Goal: Transaction & Acquisition: Purchase product/service

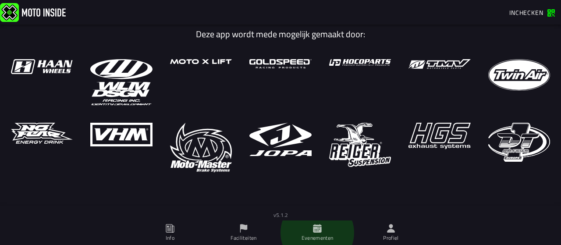
click at [316, 230] on icon at bounding box center [317, 228] width 8 height 8
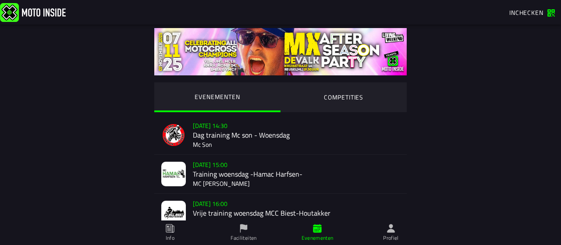
click at [537, 14] on span "Inchecken" at bounding box center [526, 12] width 34 height 9
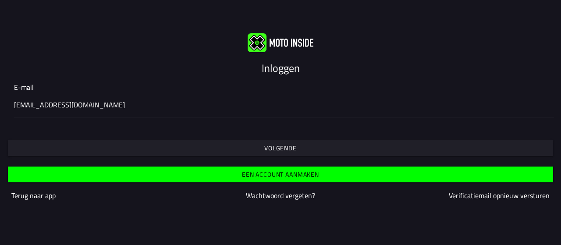
type input "[EMAIL_ADDRESS][DOMAIN_NAME]"
click at [0, 0] on slot "Volgende" at bounding box center [0, 0] width 0 height 0
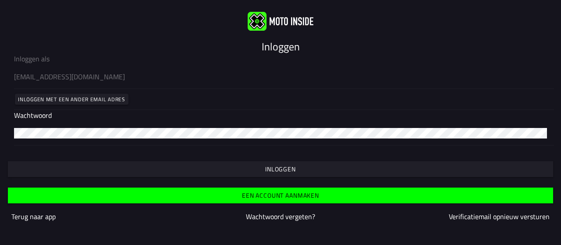
click at [0, 0] on slot "Inloggen" at bounding box center [0, 0] width 0 height 0
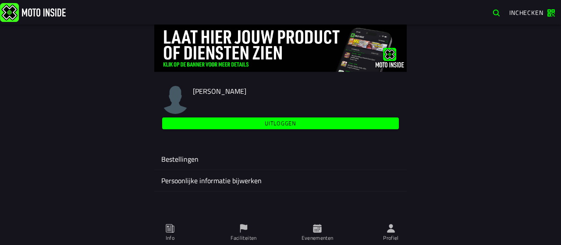
click at [316, 234] on ion-label "Evenementen" at bounding box center [318, 238] width 32 height 8
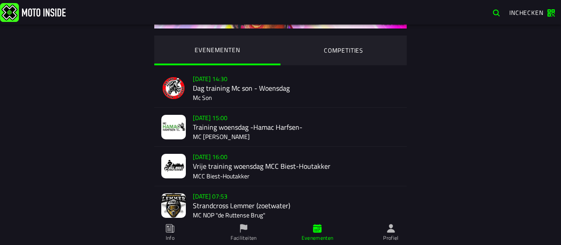
scroll to position [46, 0]
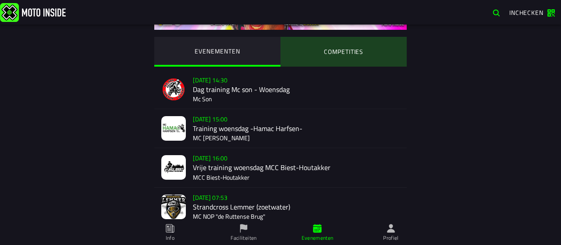
click at [327, 45] on ion-segment-button "COMPETITIES" at bounding box center [343, 52] width 126 height 30
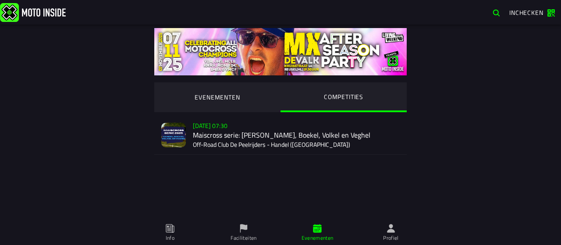
scroll to position [0, 0]
click at [162, 149] on button "Verkoop nog niet gestart [DATE] 07:30 Maiscross serie: Handel, Boekel, Volkel e…" at bounding box center [280, 135] width 252 height 39
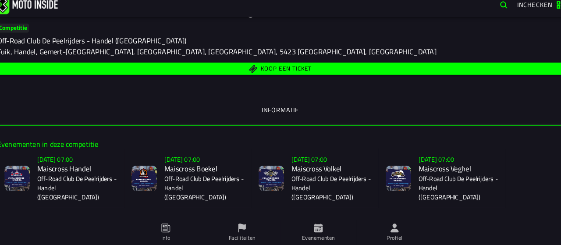
scroll to position [101, 0]
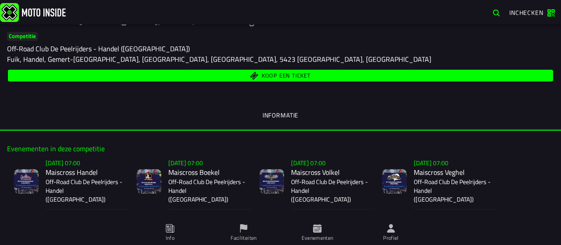
click at [59, 74] on span "Koop een ticket" at bounding box center [280, 75] width 535 height 8
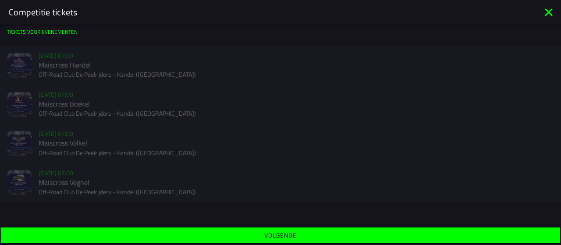
click at [551, 14] on icon at bounding box center [548, 11] width 7 height 7
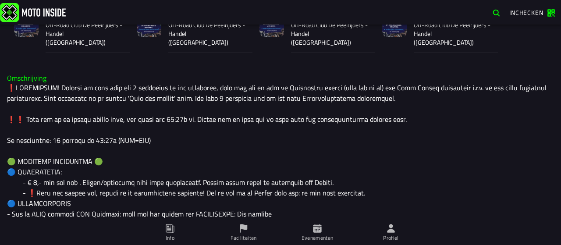
scroll to position [245, 0]
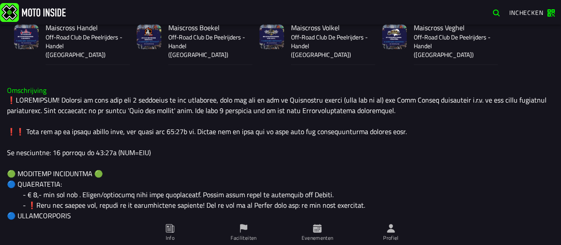
click at [408, 237] on span "Profiel" at bounding box center [390, 232] width 63 height 25
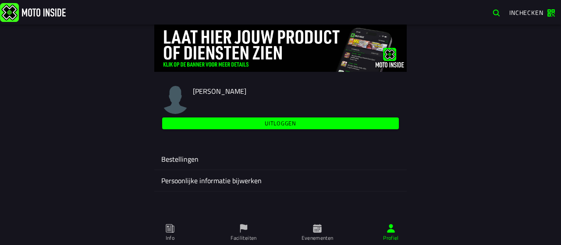
click at [317, 235] on ion-label "Evenementen" at bounding box center [318, 238] width 32 height 8
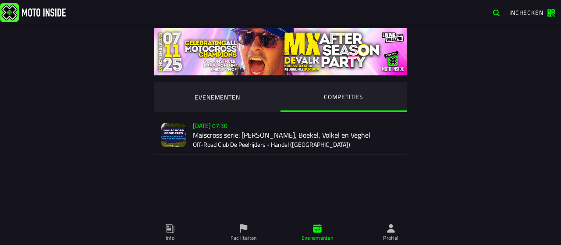
click at [223, 144] on div "Verkoop nog niet gestart [DATE] 07:30 Maiscross serie: Handel, Boekel, Volkel e…" at bounding box center [296, 135] width 207 height 39
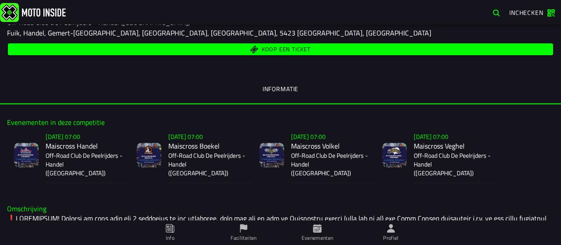
scroll to position [128, 0]
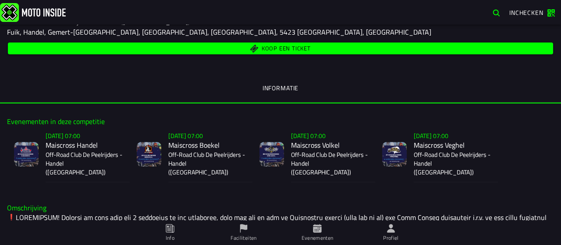
click at [396, 77] on ion-segment-button "Informatie" at bounding box center [280, 89] width 561 height 30
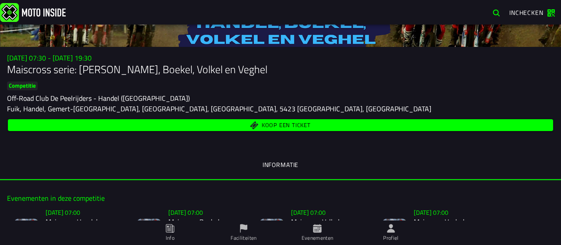
scroll to position [0, 0]
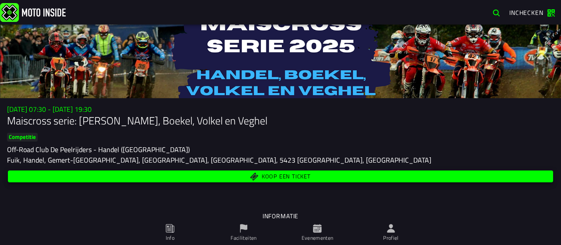
click at [369, 173] on span "Koop een ticket" at bounding box center [280, 176] width 535 height 8
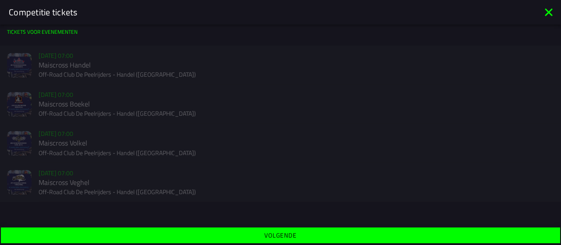
click at [369, 173] on div "Verkoop nog niet gestart [DATE] 07:00 Maiscross Veghel Off-Road Club De Peelrij…" at bounding box center [280, 182] width 561 height 39
click at [550, 12] on icon at bounding box center [548, 11] width 7 height 7
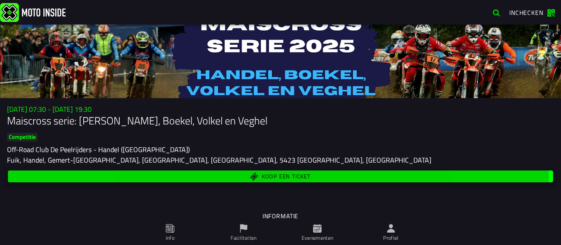
click at [164, 174] on span "Koop een ticket" at bounding box center [280, 176] width 535 height 8
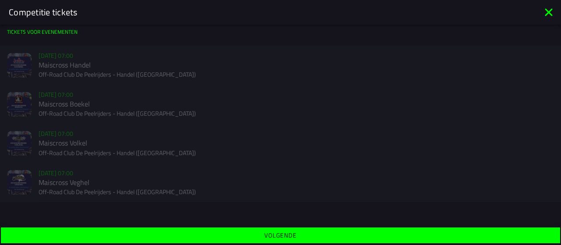
click at [546, 14] on icon at bounding box center [548, 11] width 7 height 7
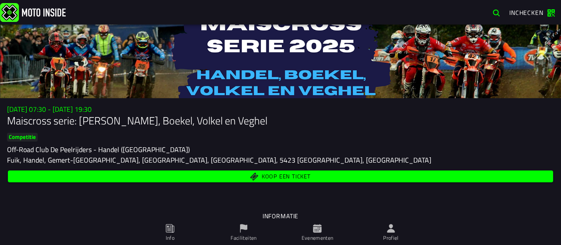
drag, startPoint x: 410, startPoint y: 185, endPoint x: 408, endPoint y: 177, distance: 8.9
click at [408, 177] on div "Su 2 Nov - 07:30 - Su 23 Nov - 19:30 Maiscross serie: Handel, Boekel, Volkel en…" at bounding box center [280, 168] width 561 height 126
click at [408, 177] on span "Koop een ticket" at bounding box center [280, 176] width 535 height 8
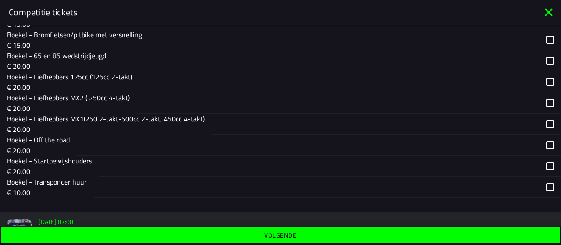
scroll to position [239, 0]
click at [138, 115] on p "Boekel - Liefhebbers MX1(250 2-takt-500cc 2-takt, 450cc 4-takt)" at bounding box center [106, 118] width 198 height 11
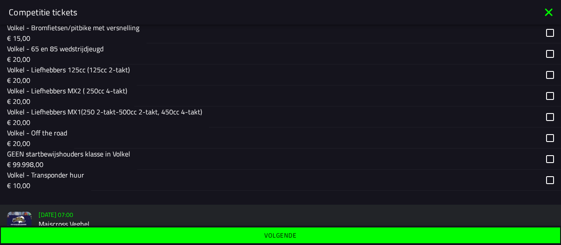
scroll to position [613, 0]
click at [89, 119] on p "€ 20,00" at bounding box center [104, 122] width 195 height 11
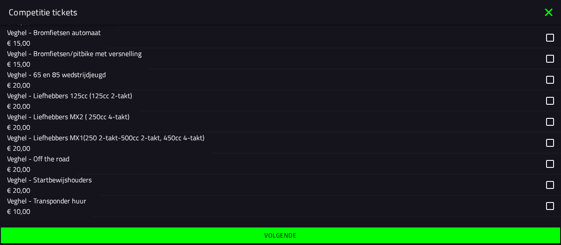
scroll to position [959, 0]
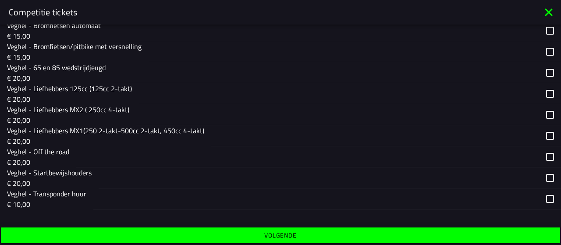
click at [85, 136] on p "€ 20,00" at bounding box center [105, 141] width 197 height 11
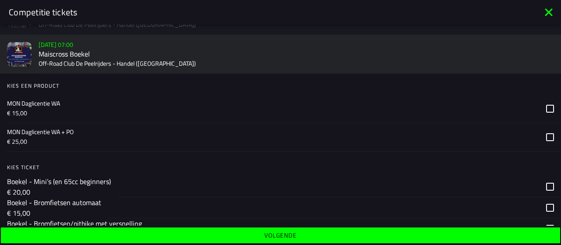
scroll to position [0, 0]
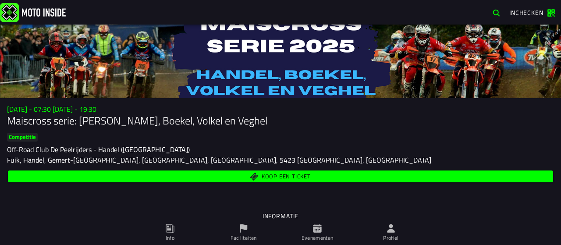
click at [200, 171] on button "Koop een ticket" at bounding box center [280, 176] width 545 height 12
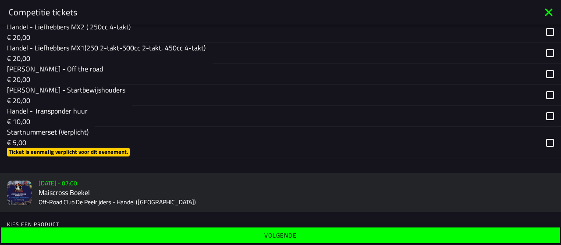
scroll to position [275, 0]
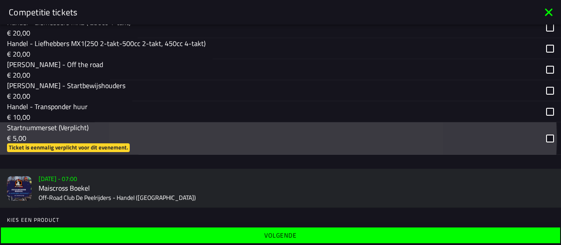
click at [177, 140] on div "button" at bounding box center [338, 138] width 401 height 32
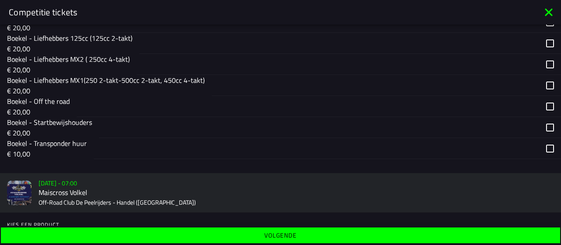
scroll to position [639, 0]
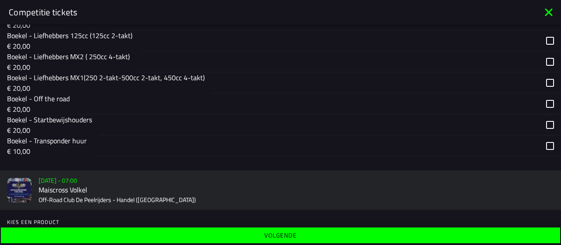
click at [92, 85] on p "€ 20,00" at bounding box center [106, 88] width 198 height 11
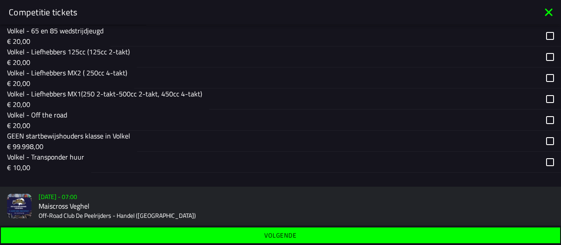
scroll to position [990, 0]
click at [99, 102] on p "€ 20,00" at bounding box center [104, 103] width 195 height 11
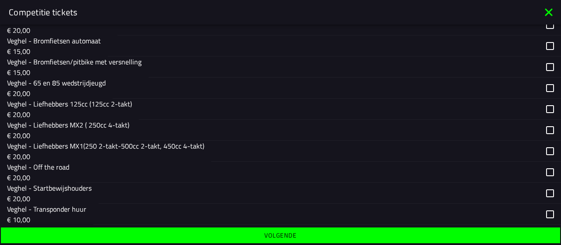
scroll to position [1318, 0]
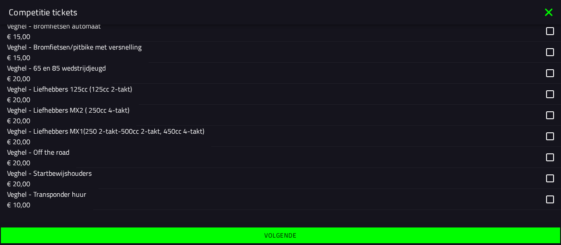
click at [84, 134] on p "Veghel - Liefhebbers MX1(250 2-takt-500cc 2-takt, 450cc 4-takt)" at bounding box center [105, 131] width 197 height 11
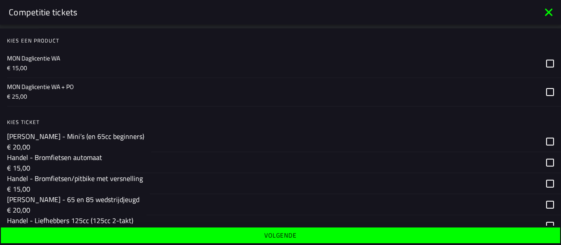
scroll to position [0, 0]
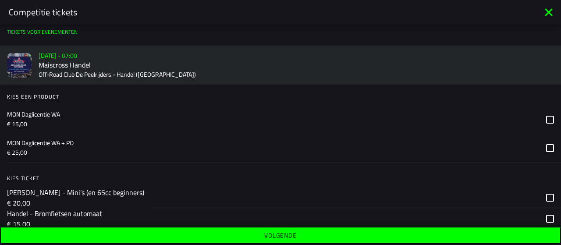
click at [148, 233] on span "Volgende" at bounding box center [280, 235] width 546 height 6
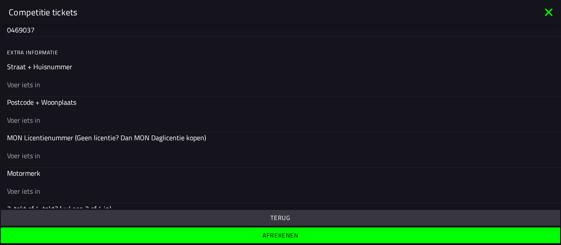
scroll to position [259, 0]
click at [49, 90] on div at bounding box center [280, 84] width 547 height 25
click at [49, 90] on input "text" at bounding box center [280, 85] width 547 height 11
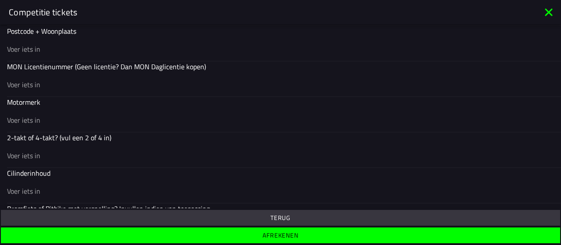
scroll to position [362, 0]
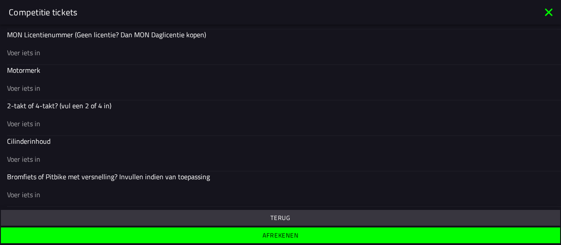
click at [161, 231] on button "Afrekenen" at bounding box center [280, 235] width 559 height 16
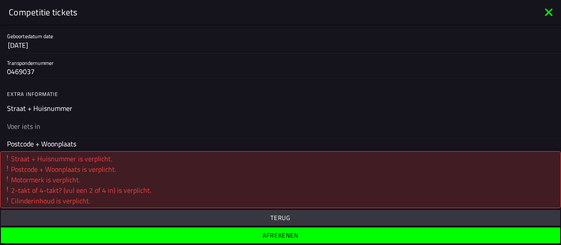
scroll to position [217, 0]
click at [96, 124] on input "text" at bounding box center [280, 126] width 547 height 11
type input "w"
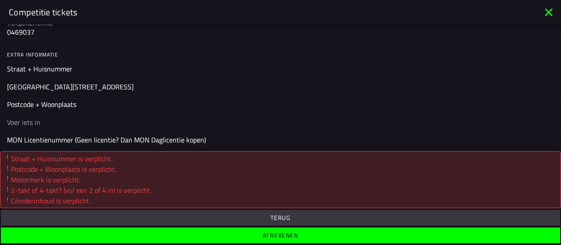
scroll to position [262, 0]
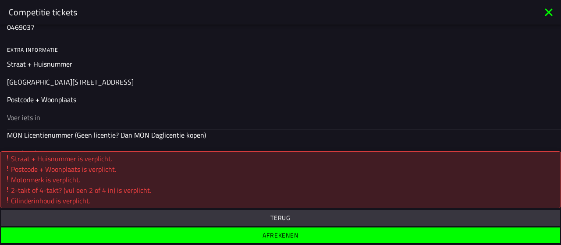
type input "Wethouder Lindersstraat 32"
click at [68, 121] on div at bounding box center [280, 117] width 547 height 25
click at [68, 121] on input "text" at bounding box center [280, 117] width 547 height 11
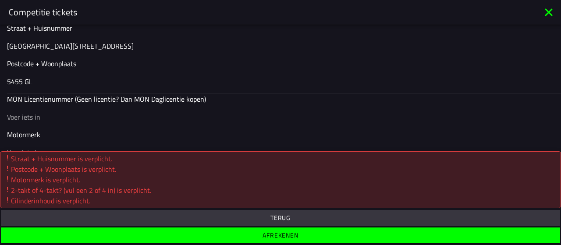
scroll to position [305, 0]
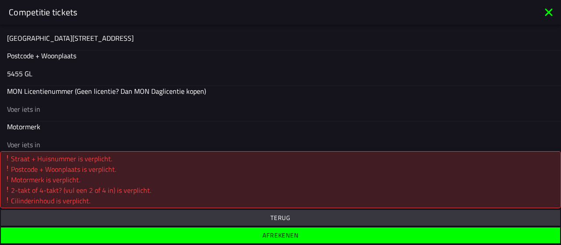
type input "5455 GL"
click at [57, 113] on div at bounding box center [280, 108] width 547 height 25
click at [57, 113] on input "text" at bounding box center [280, 109] width 547 height 11
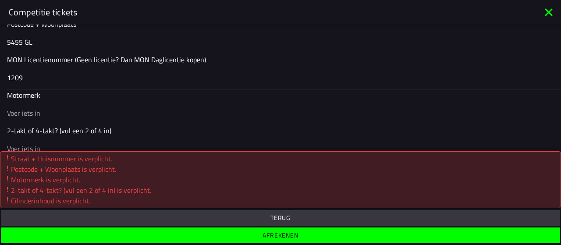
type input "1209"
click at [66, 116] on input "text" at bounding box center [280, 113] width 547 height 11
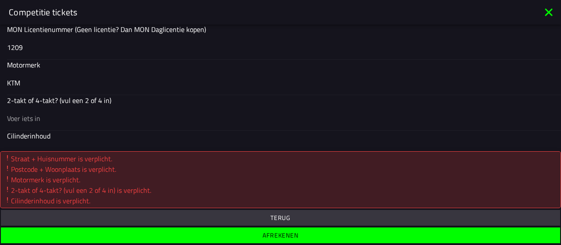
scroll to position [381, 0]
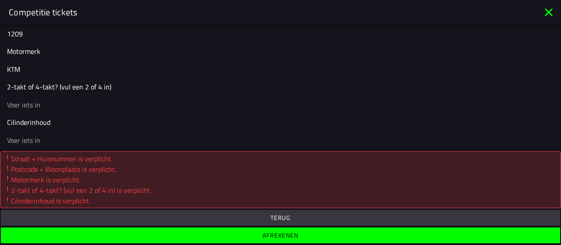
type input "KTM"
click at [57, 106] on input "text" at bounding box center [280, 104] width 547 height 11
type input "R"
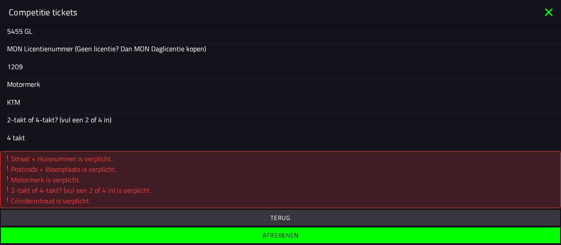
scroll to position [338, 0]
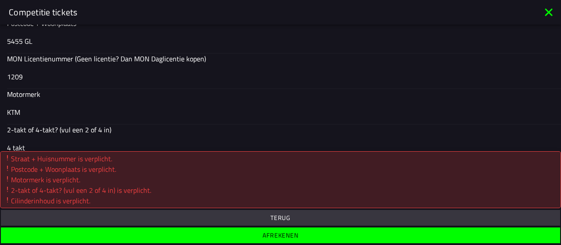
type input "4 takt"
click at [28, 74] on input "1209" at bounding box center [280, 76] width 547 height 11
type input "1"
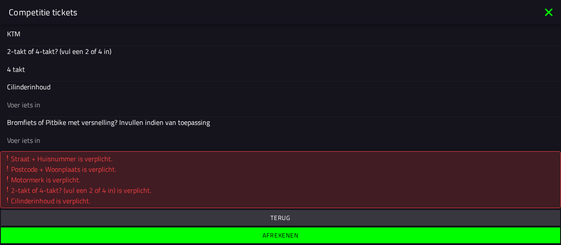
scroll to position [419, 0]
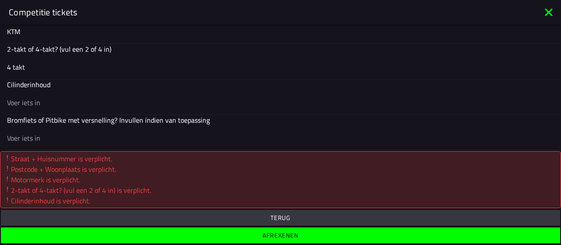
type input "20901"
click at [47, 101] on input "text" at bounding box center [280, 102] width 547 height 11
type input "350"
click at [157, 233] on span "Afrekenen" at bounding box center [280, 235] width 546 height 6
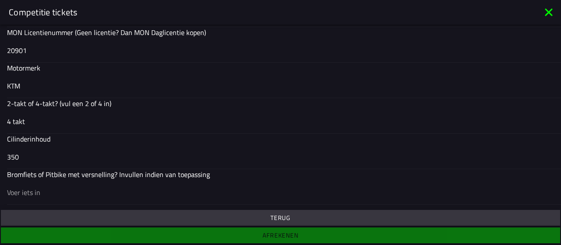
scroll to position [362, 0]
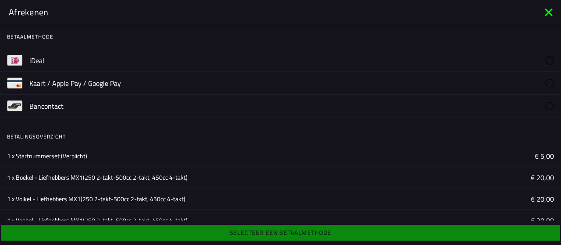
click at [153, 61] on label "iDeal" at bounding box center [291, 60] width 525 height 22
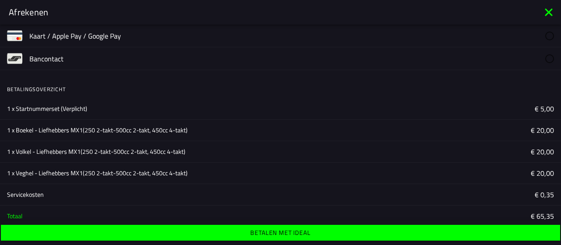
scroll to position [77, 0]
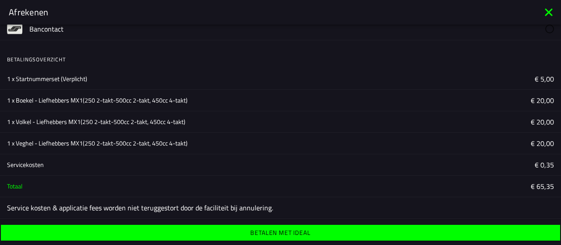
click at [178, 231] on span "Betalen met iDeal" at bounding box center [280, 233] width 546 height 6
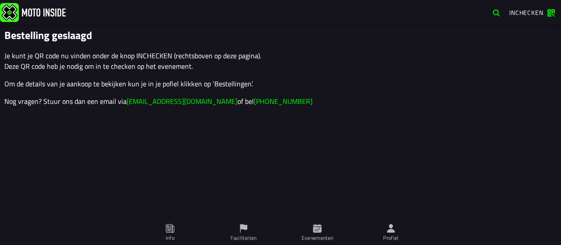
click at [524, 11] on span "Inchecken" at bounding box center [526, 12] width 34 height 9
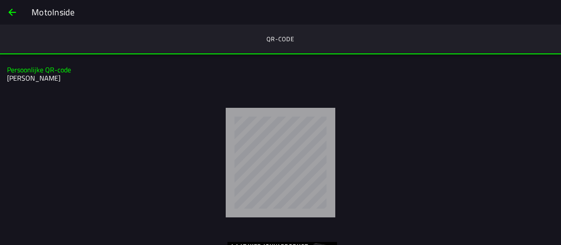
scroll to position [32, 0]
